Goal: Information Seeking & Learning: Learn about a topic

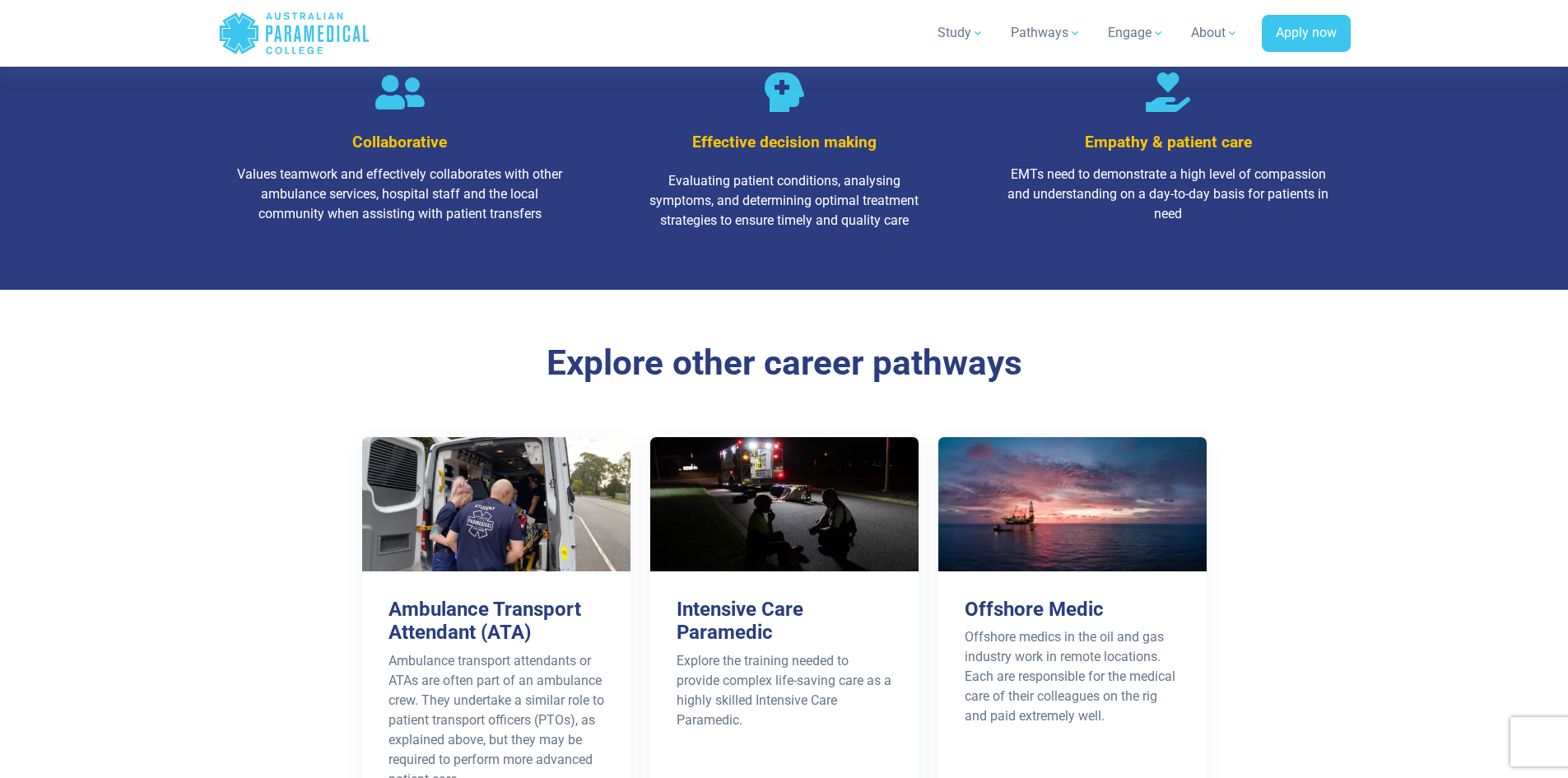
scroll to position [2717, 0]
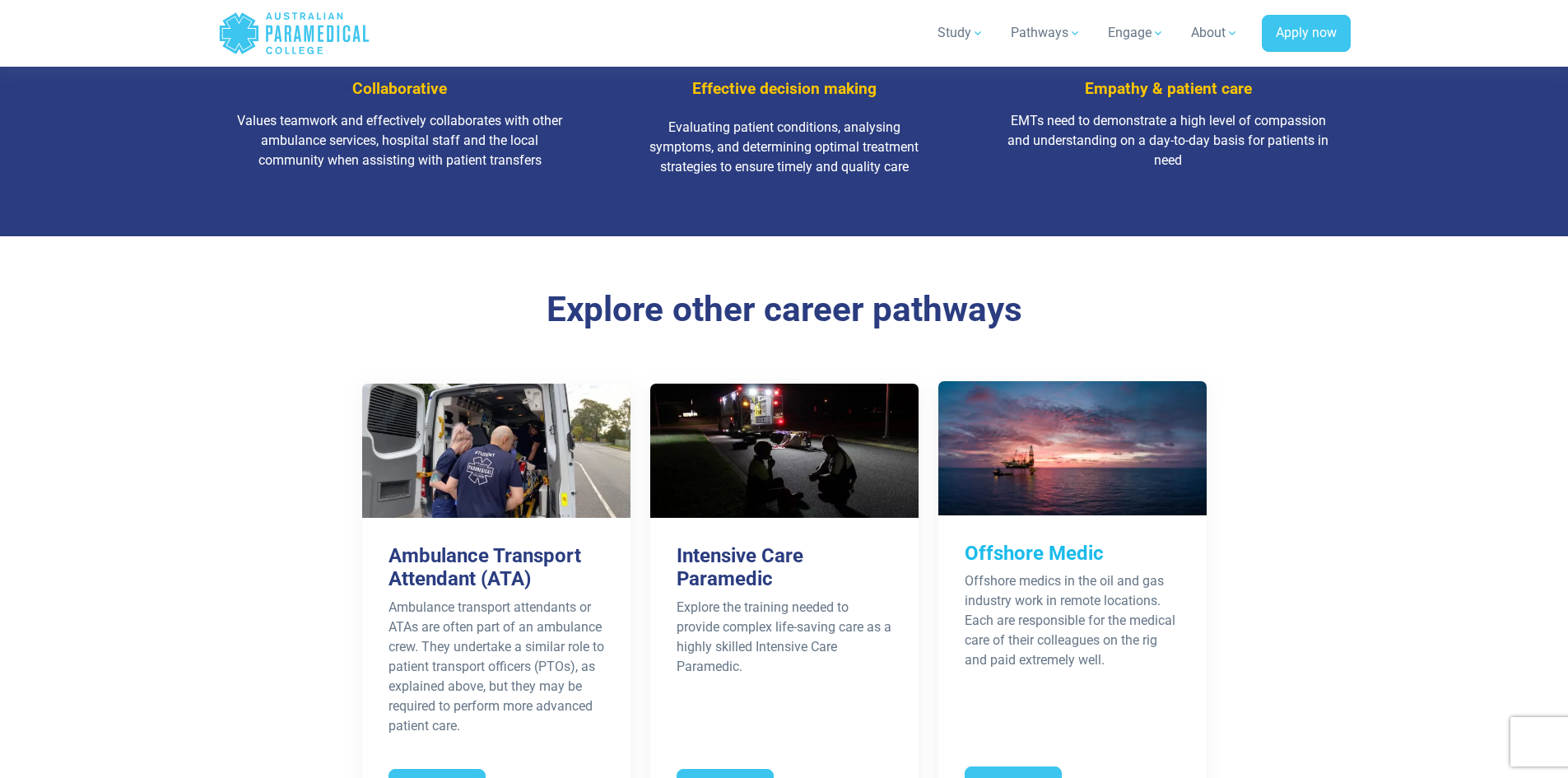
click at [976, 541] on h3 "Offshore Medic" at bounding box center [1072, 554] width 216 height 24
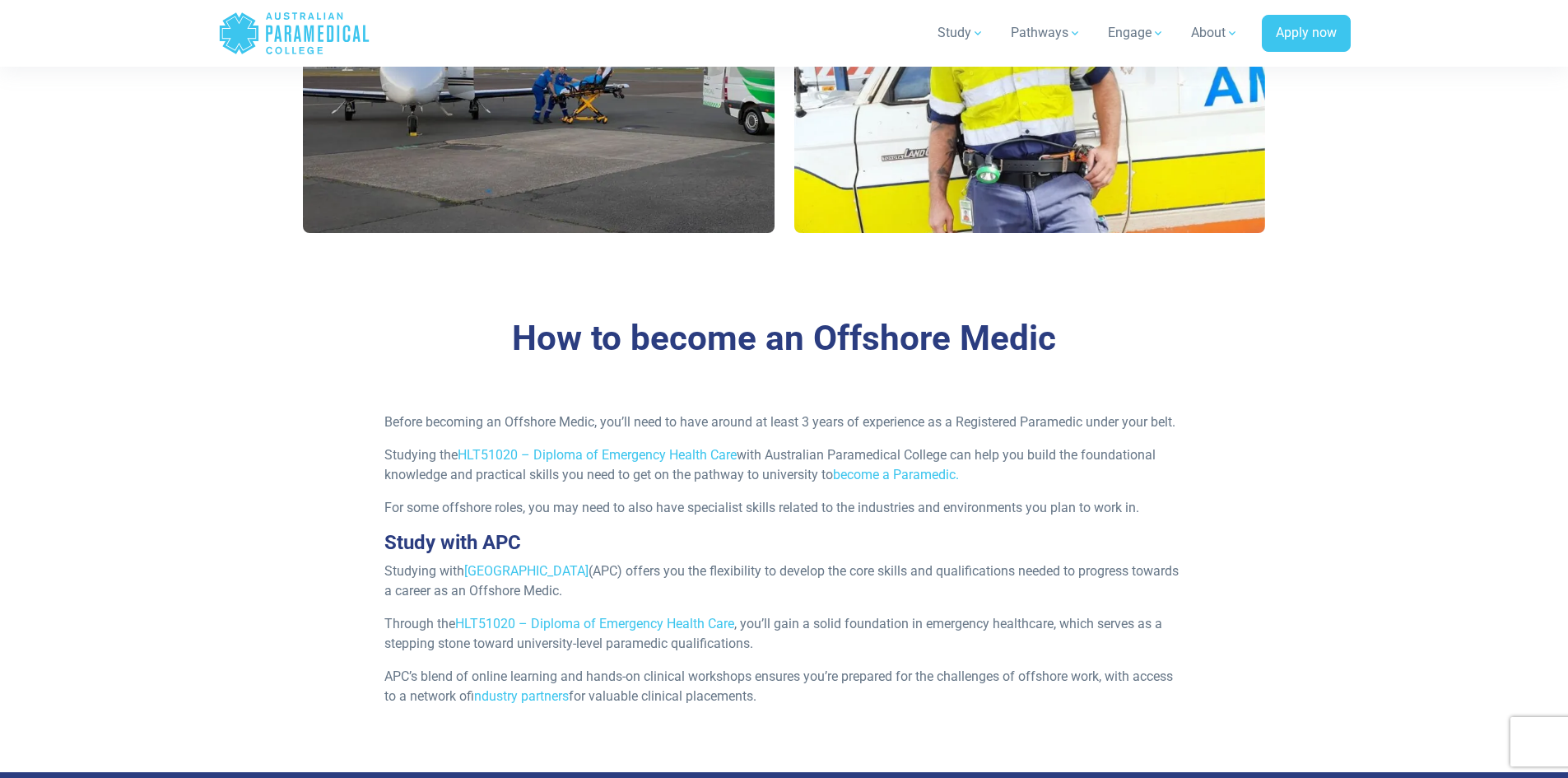
scroll to position [1399, 0]
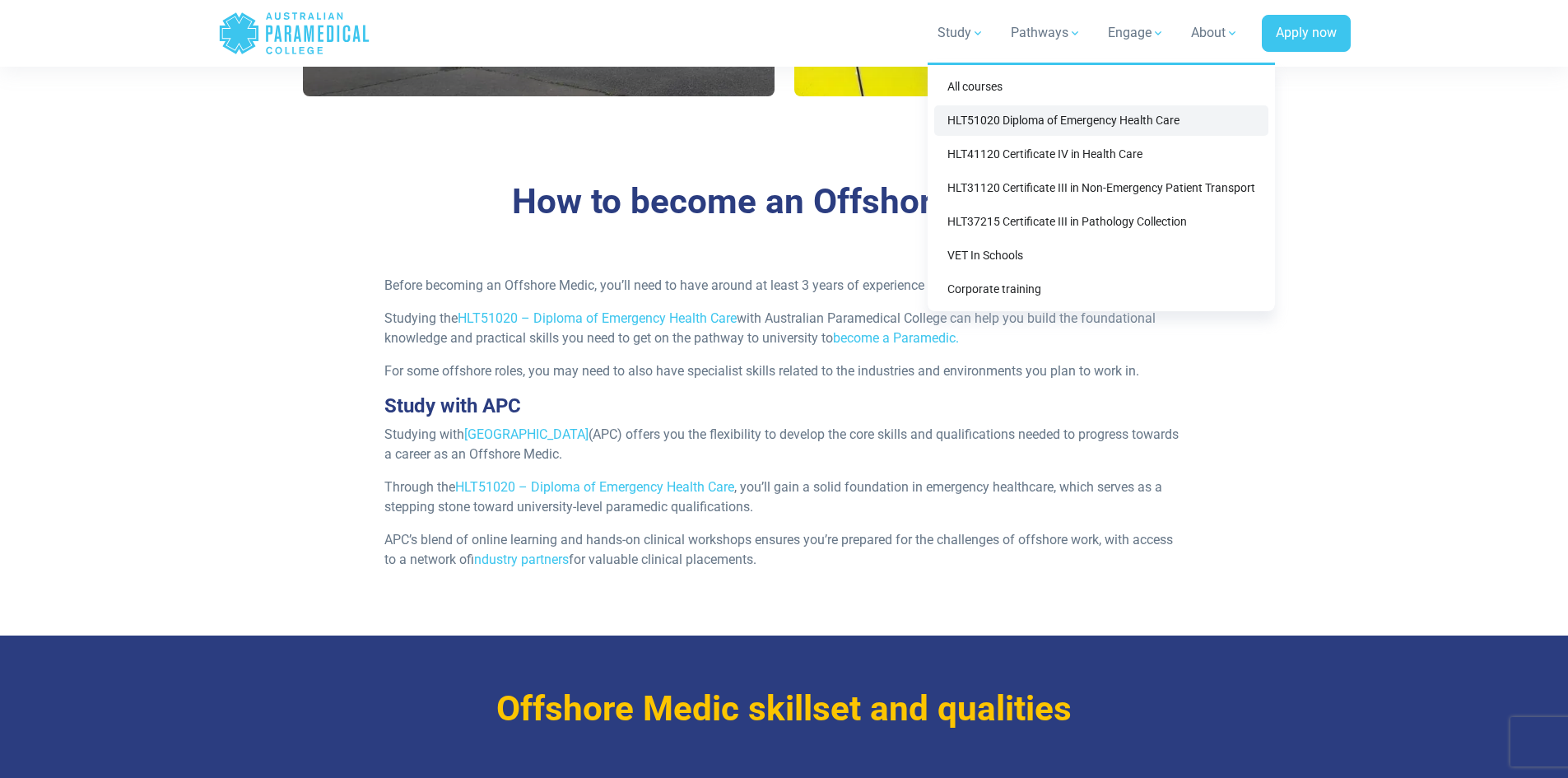
click at [1017, 120] on link "HLT51020 Diploma of Emergency Health Care" at bounding box center [1101, 120] width 334 height 30
